Goal: Task Accomplishment & Management: Use online tool/utility

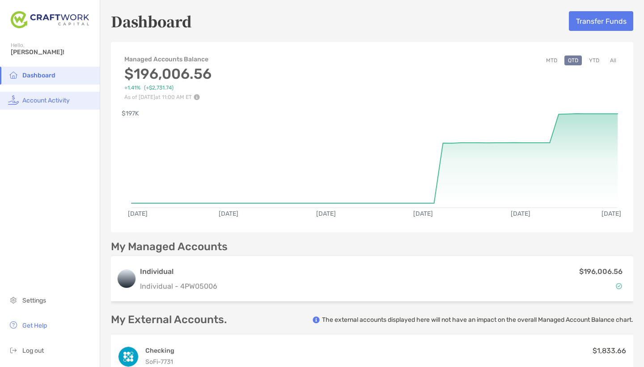
click at [47, 100] on span "Account Activity" at bounding box center [45, 101] width 47 height 8
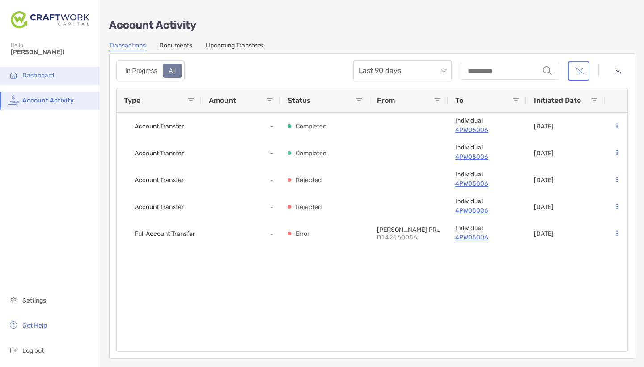
click at [39, 73] on span "Dashboard" at bounding box center [38, 76] width 32 height 8
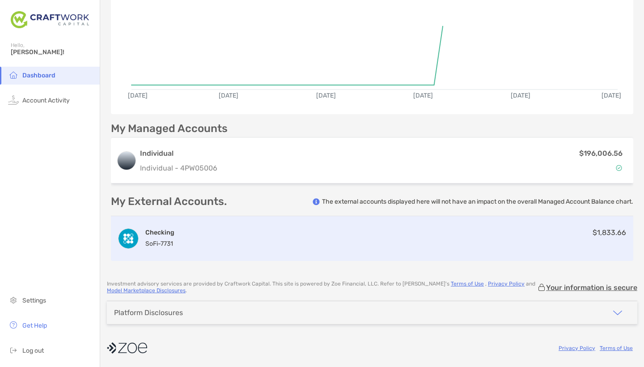
scroll to position [118, 0]
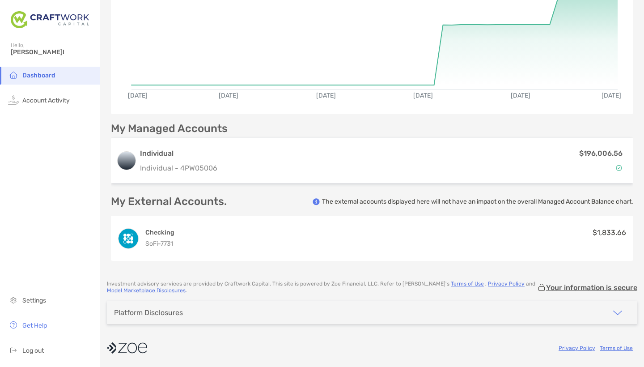
click at [434, 315] on div "Platform Disclosures" at bounding box center [372, 312] width 531 height 23
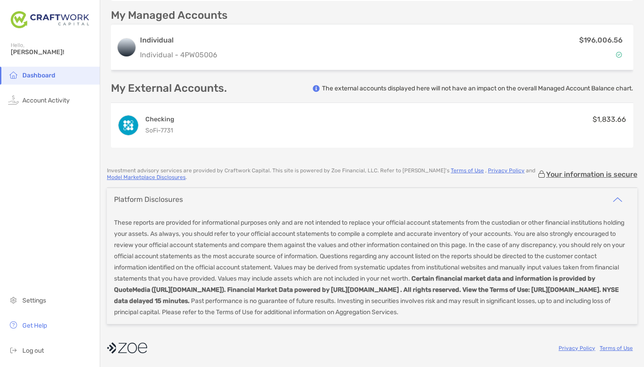
click at [435, 192] on div "Platform Disclosures" at bounding box center [372, 199] width 531 height 23
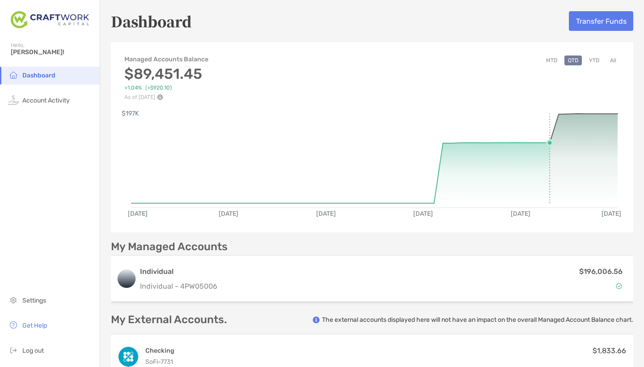
scroll to position [0, 0]
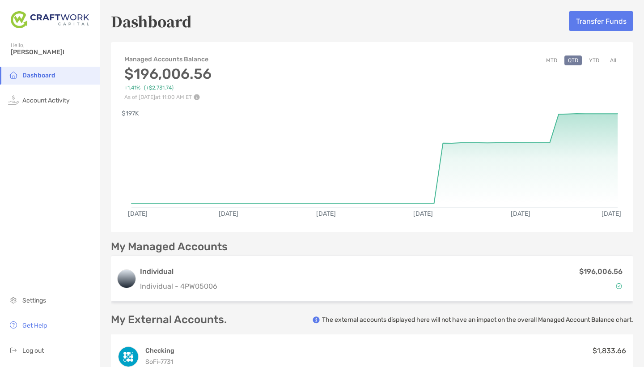
click at [596, 21] on button "Transfer Funds" at bounding box center [601, 21] width 64 height 20
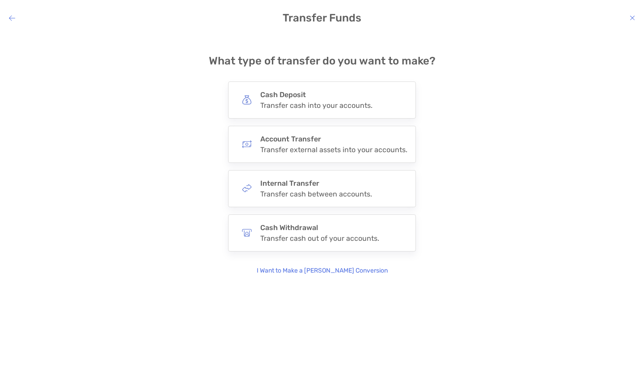
click at [635, 19] on icon "modal" at bounding box center [632, 17] width 5 height 7
